Goal: Navigation & Orientation: Find specific page/section

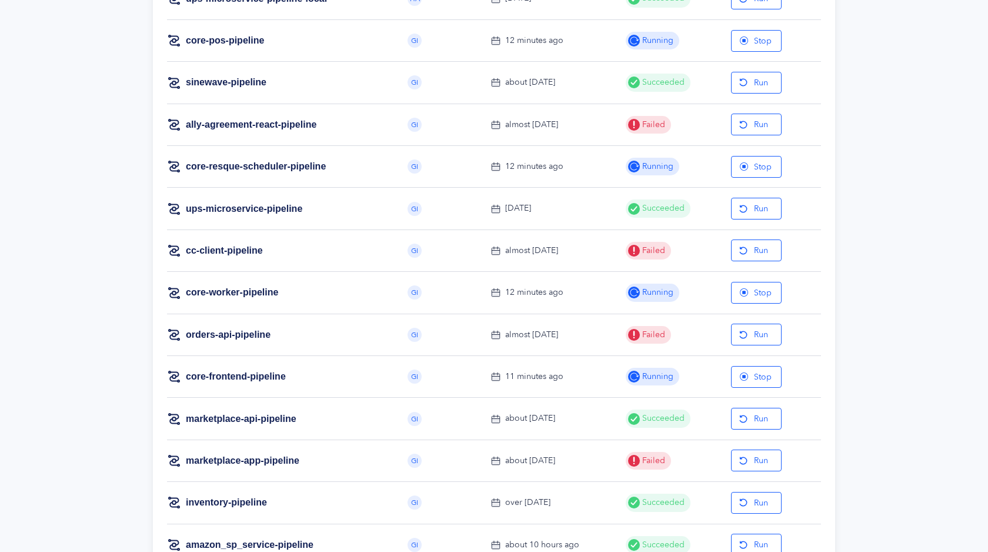
scroll to position [979, 0]
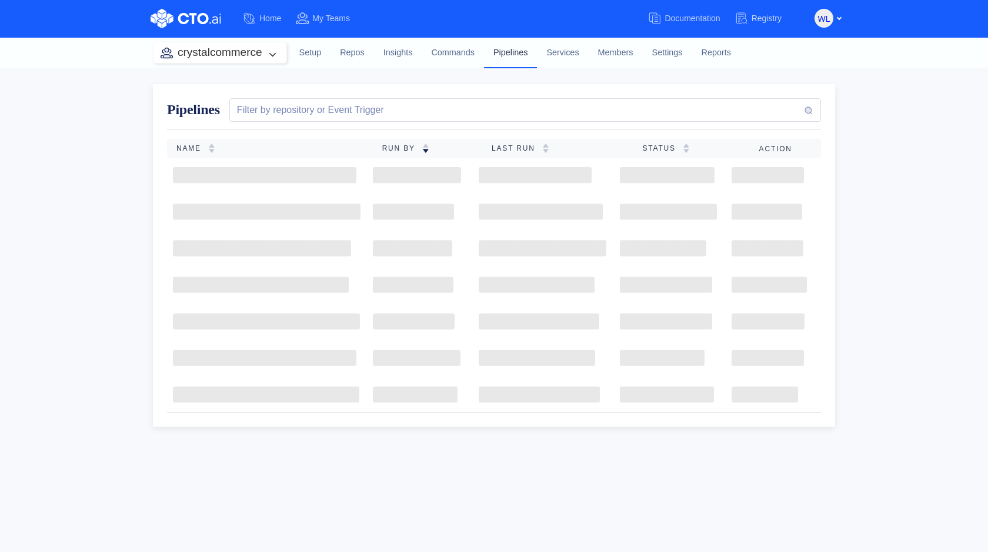
click at [514, 51] on link "Pipelines" at bounding box center [510, 52] width 53 height 31
click at [192, 17] on img at bounding box center [186, 18] width 71 height 19
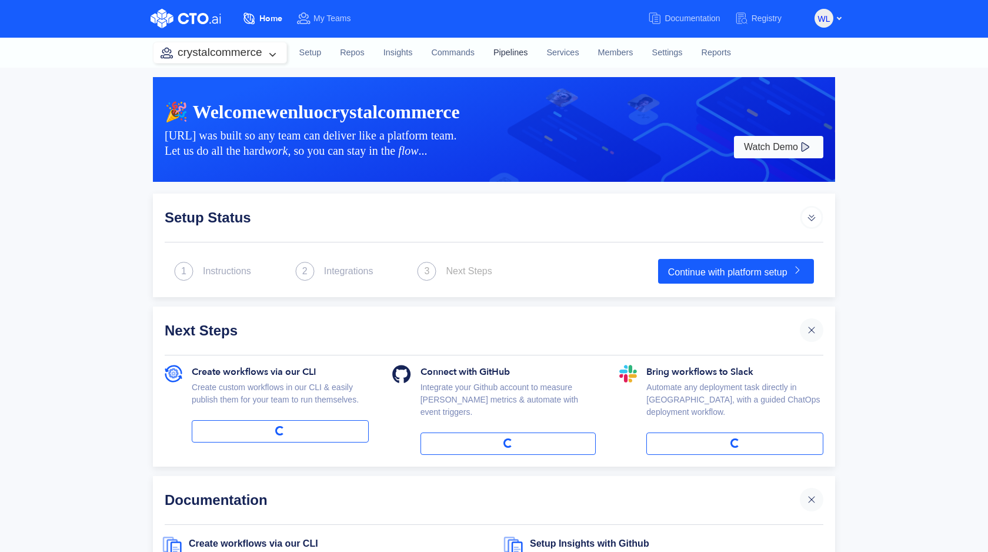
click at [507, 52] on link "Pipelines" at bounding box center [510, 53] width 53 height 32
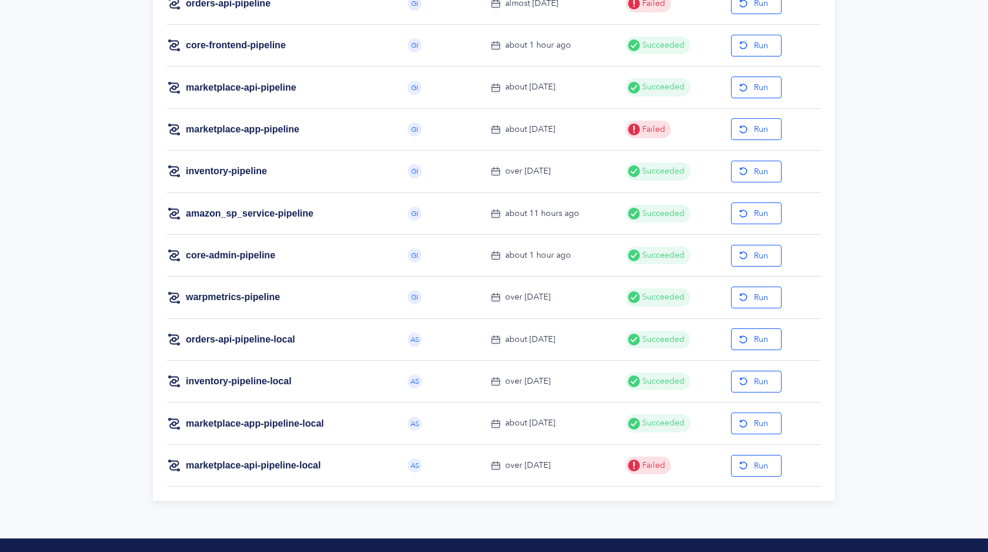
scroll to position [1314, 0]
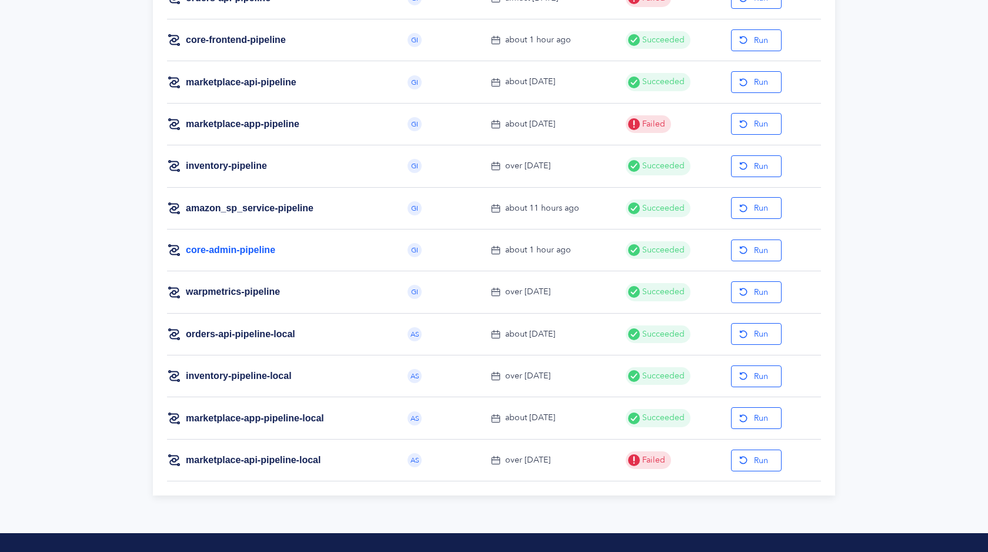
click at [244, 252] on link "core-admin-pipeline" at bounding box center [230, 249] width 89 height 13
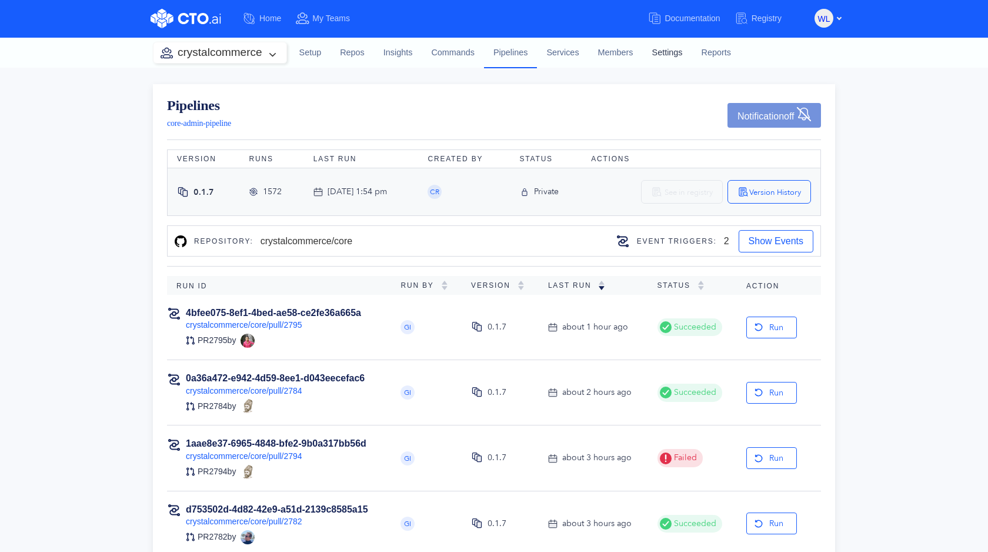
click at [655, 49] on link "Settings" at bounding box center [667, 53] width 49 height 32
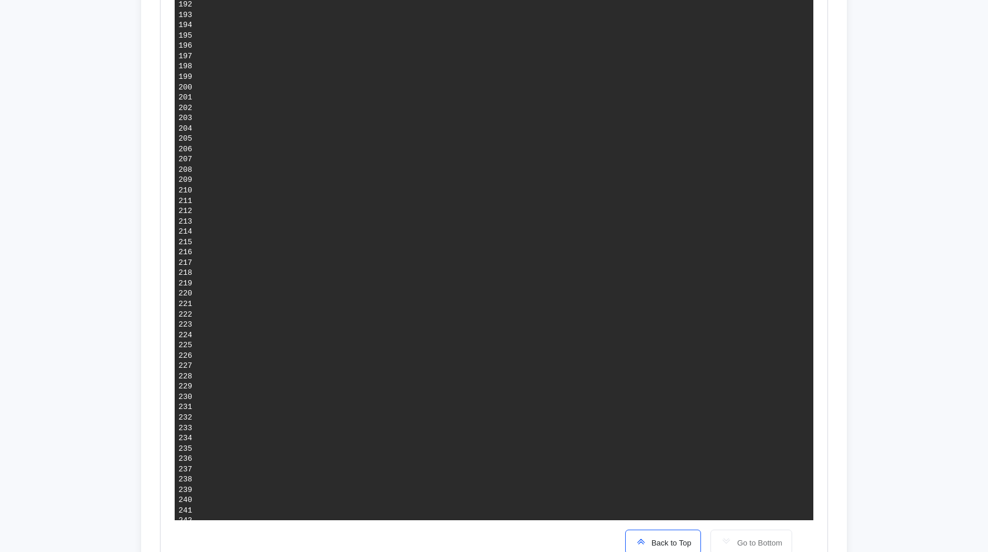
scroll to position [2650, 0]
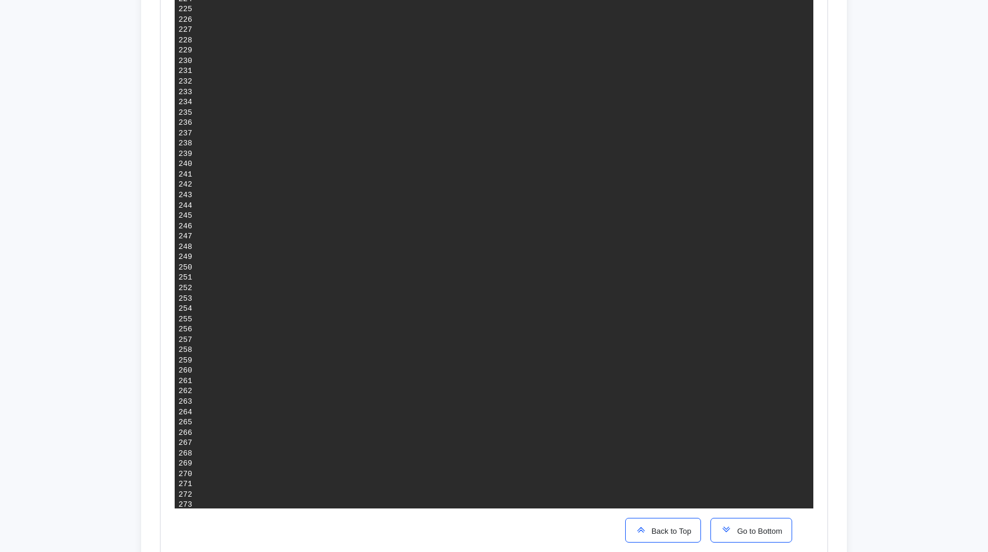
click at [744, 529] on span "Go to Bottom" at bounding box center [757, 530] width 50 height 9
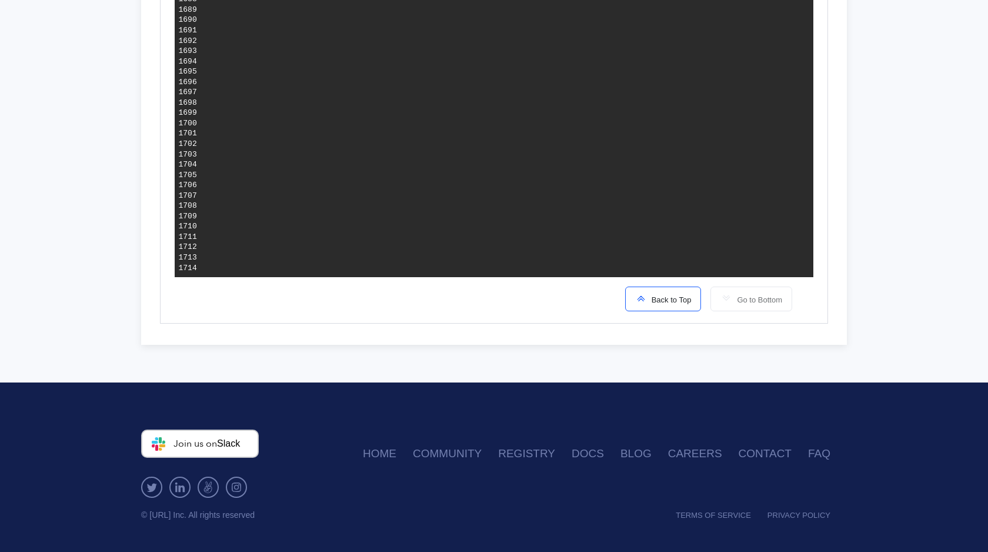
scroll to position [2279, 0]
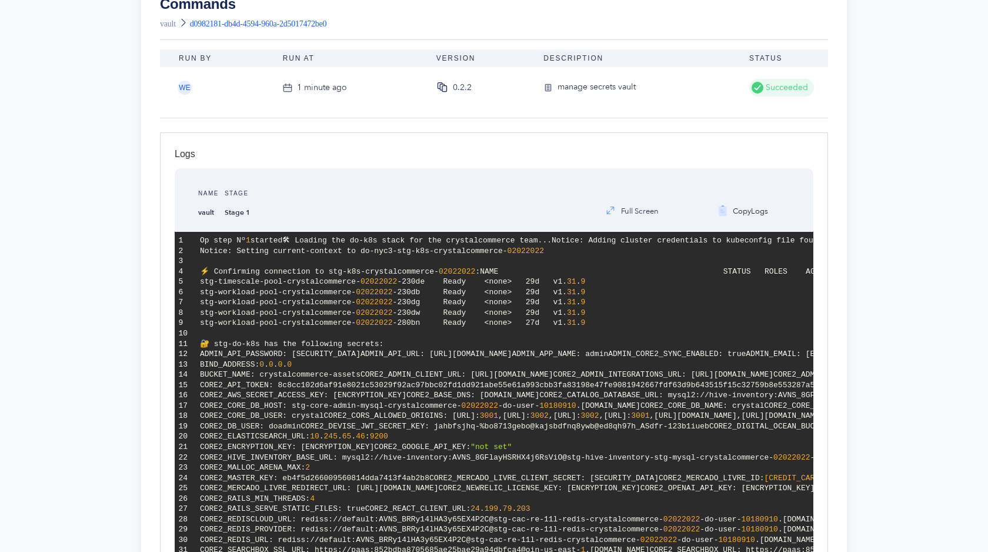
scroll to position [1445, 0]
